Goal: Information Seeking & Learning: Learn about a topic

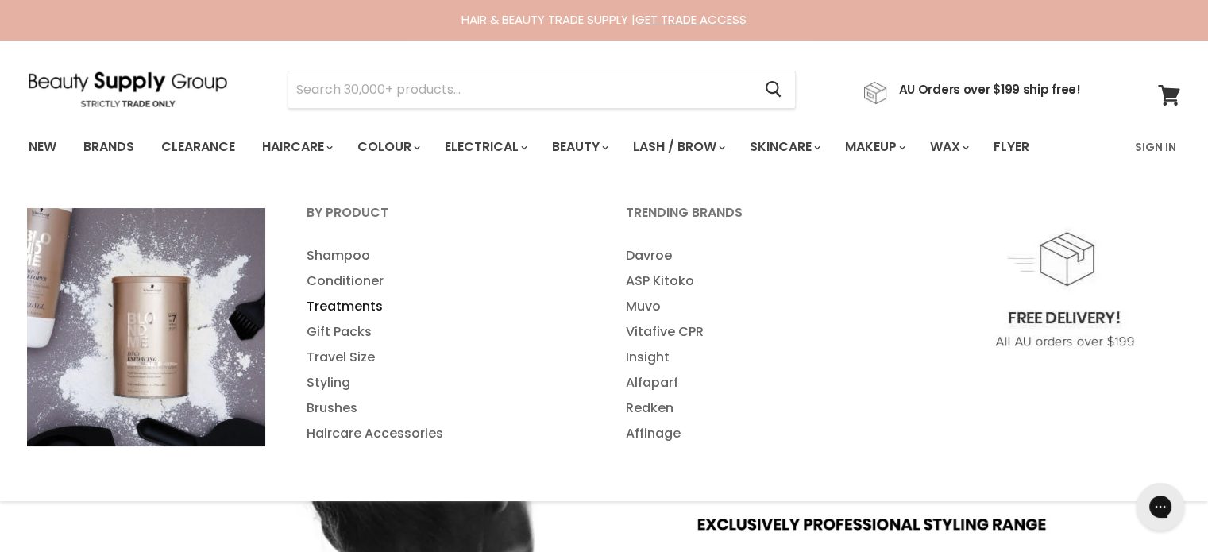
click at [331, 301] on link "Treatments" at bounding box center [445, 306] width 316 height 25
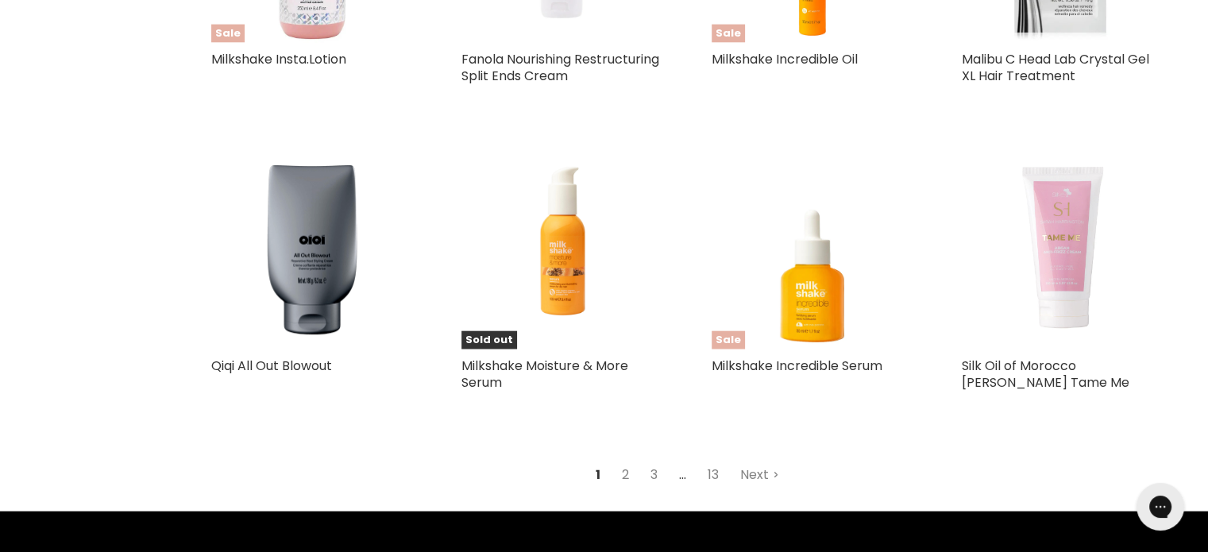
scroll to position [3697, 0]
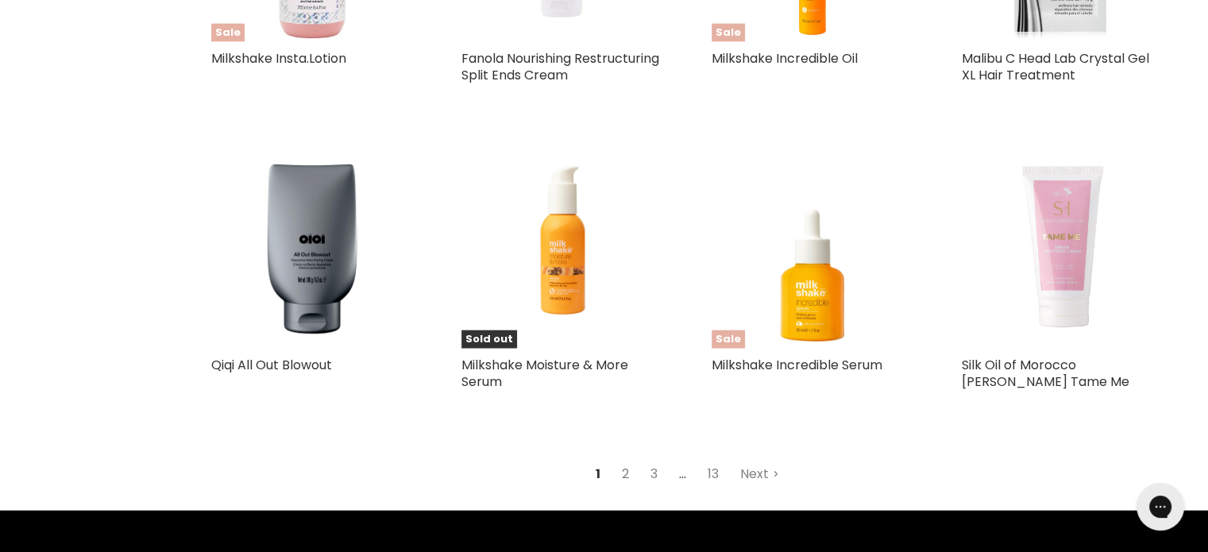
click at [621, 477] on link "2" at bounding box center [625, 474] width 25 height 29
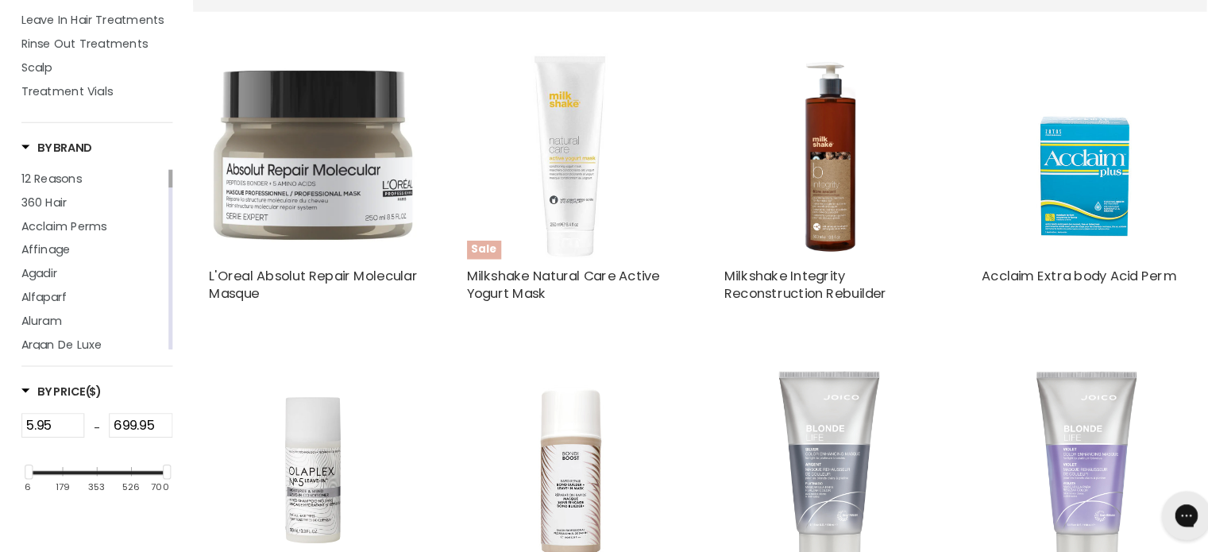
scroll to position [383, 0]
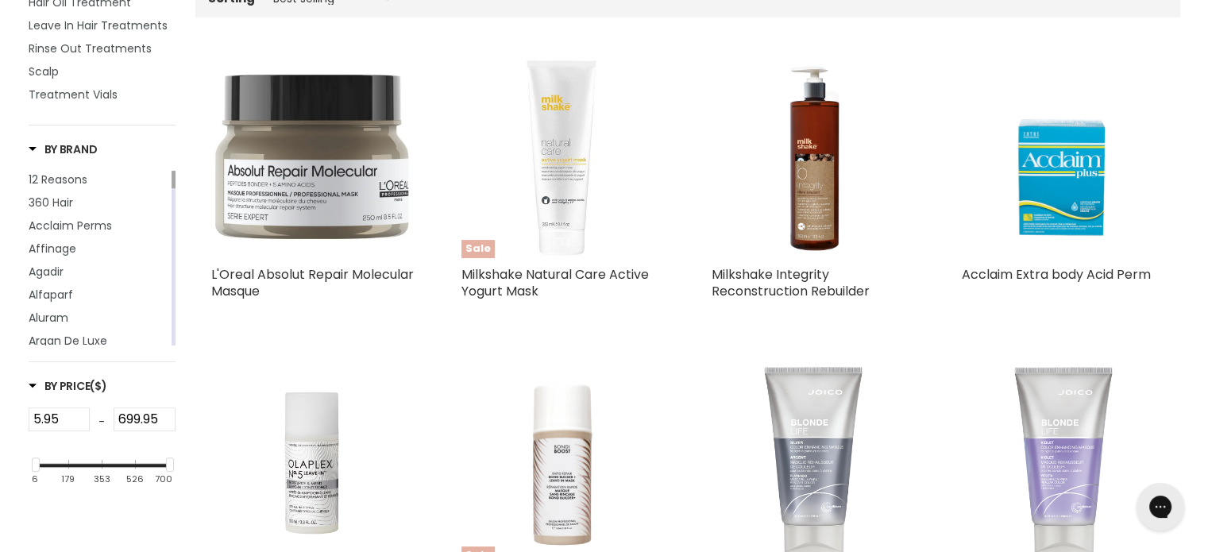
click at [273, 208] on img "Main content" at bounding box center [312, 157] width 203 height 203
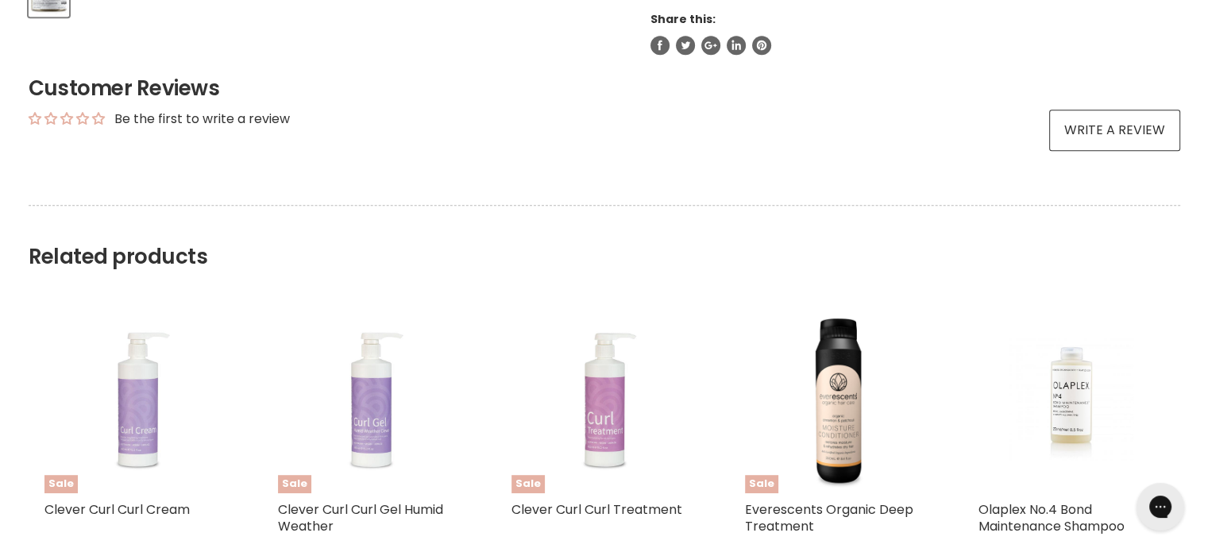
click at [323, 316] on img "Main content" at bounding box center [370, 400] width 139 height 186
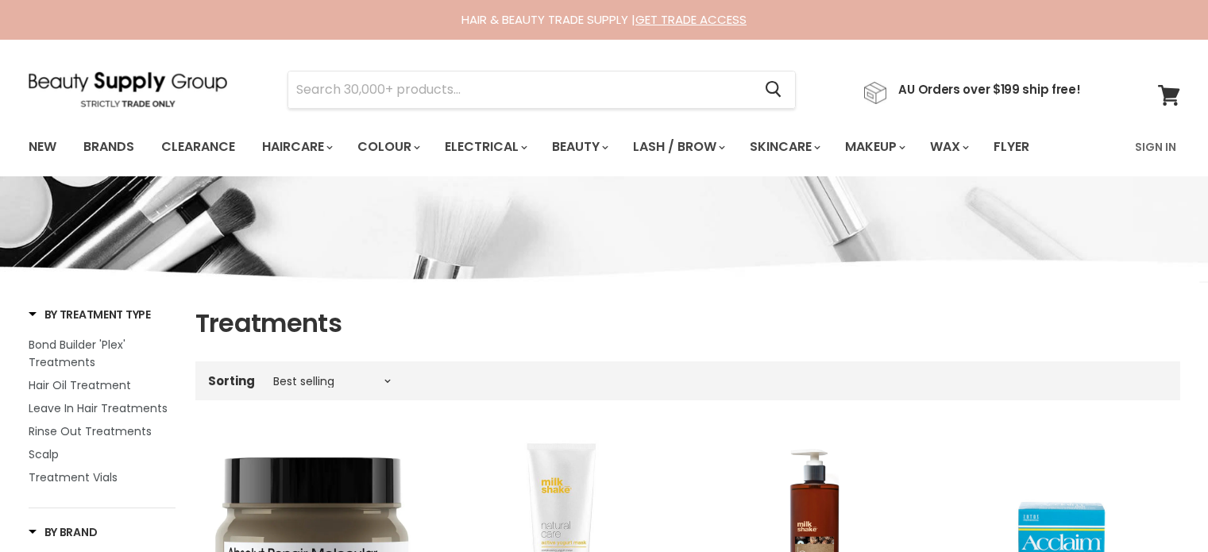
scroll to position [422, 0]
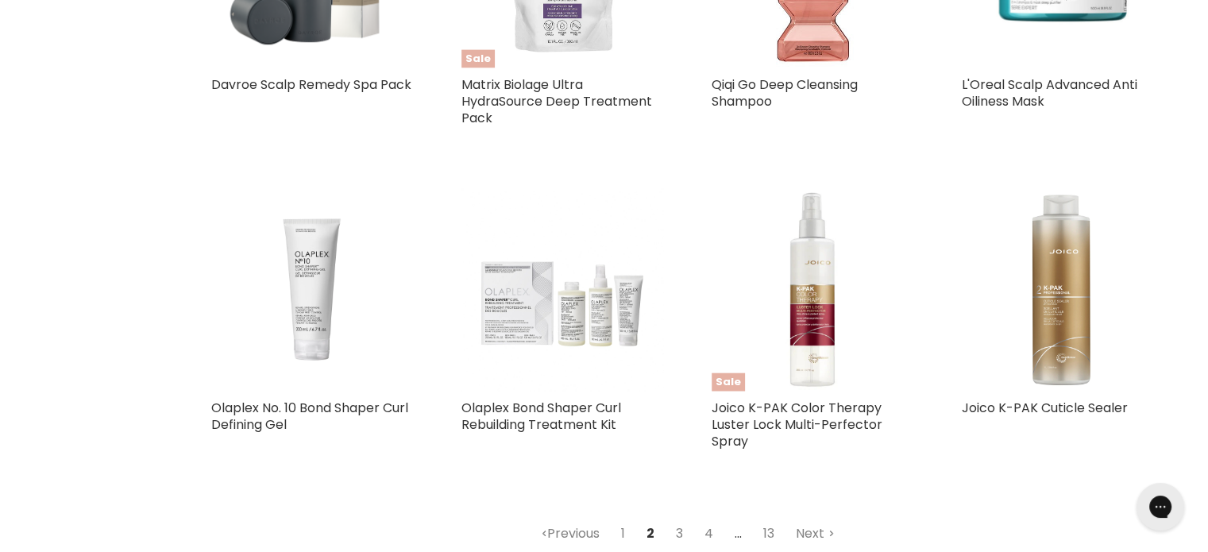
scroll to position [3651, 0]
click at [678, 534] on link "3" at bounding box center [679, 532] width 25 height 29
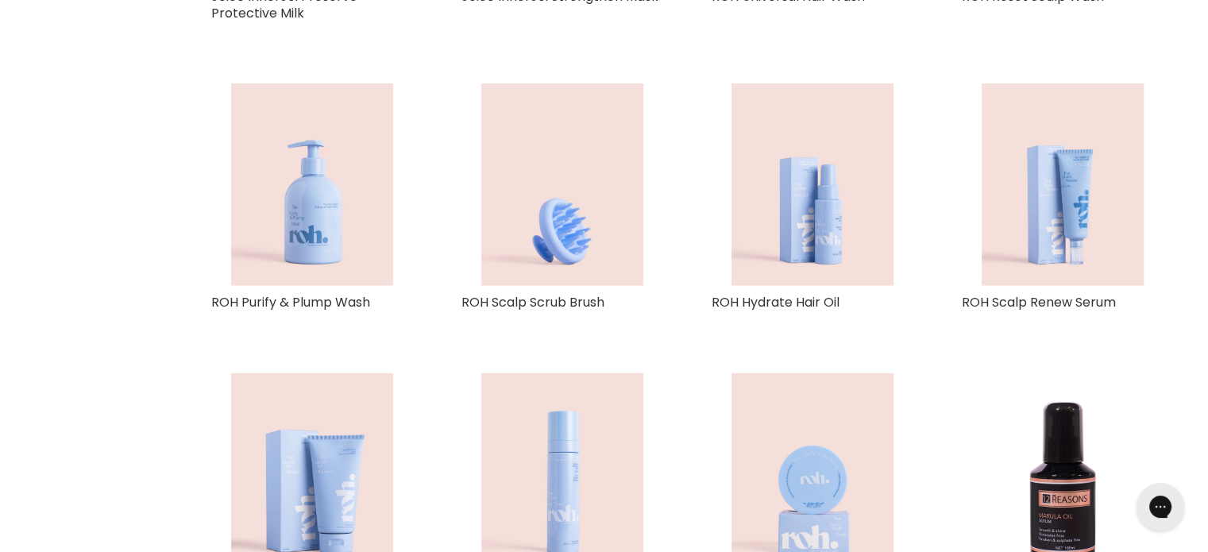
scroll to position [3700, 0]
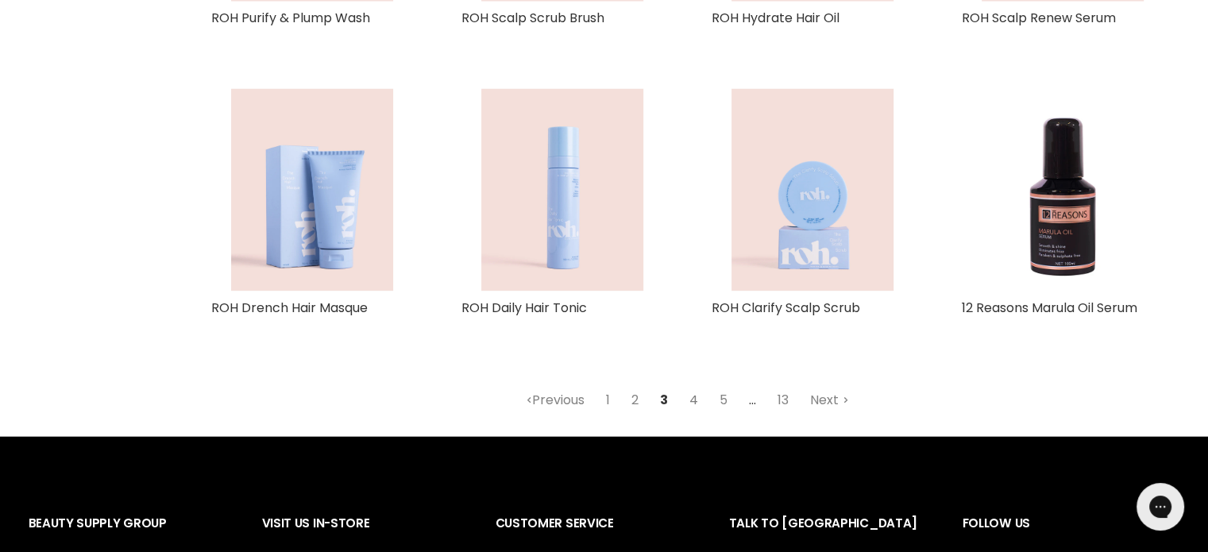
click at [696, 401] on link "4" at bounding box center [694, 400] width 26 height 29
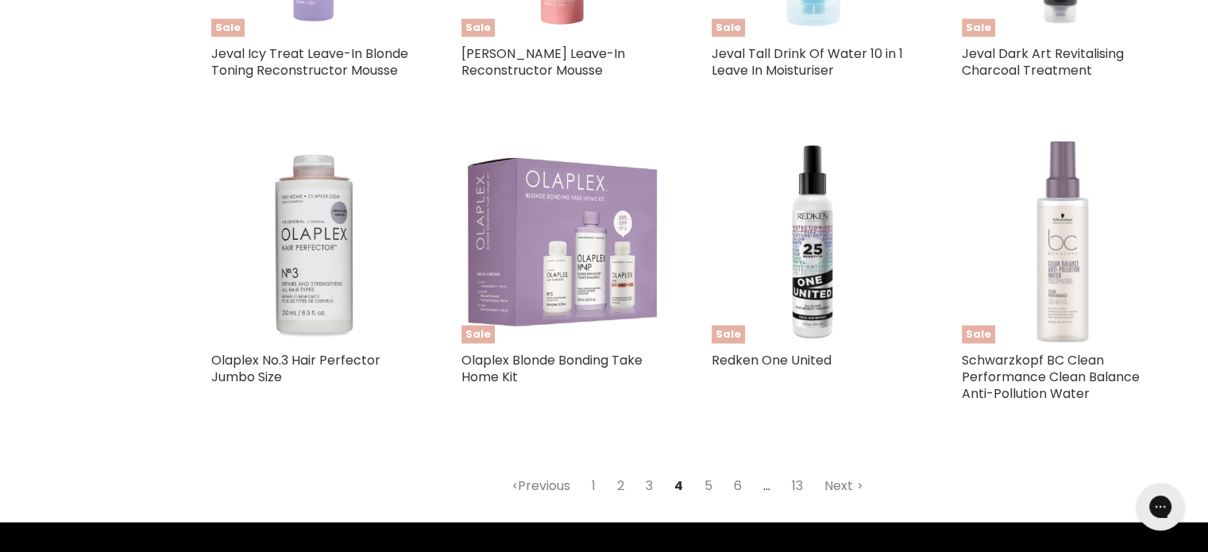
scroll to position [3737, 0]
